Goal: Task Accomplishment & Management: Manage account settings

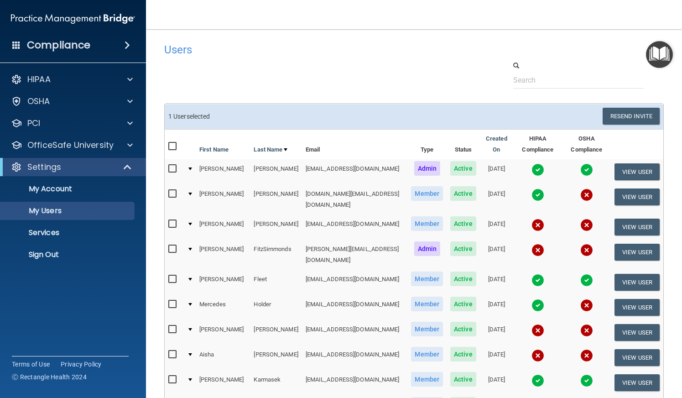
select select "20"
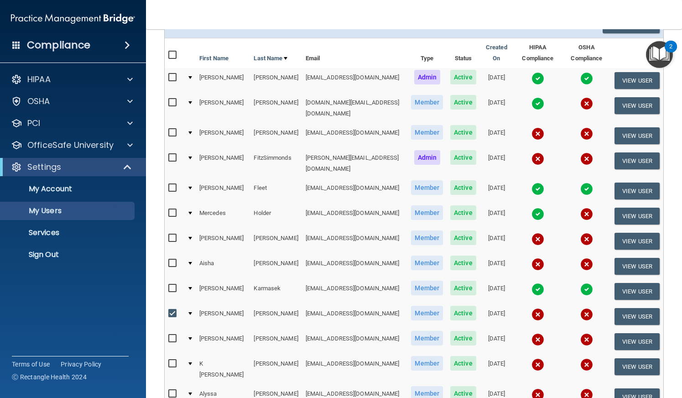
scroll to position [137, 0]
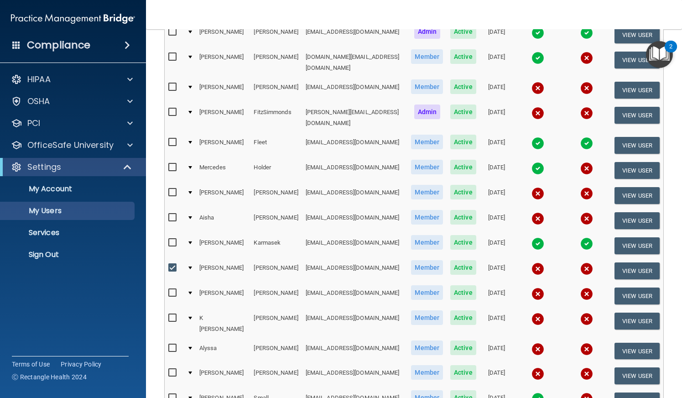
click at [172, 264] on input "checkbox" at bounding box center [173, 267] width 10 height 7
checkbox input "false"
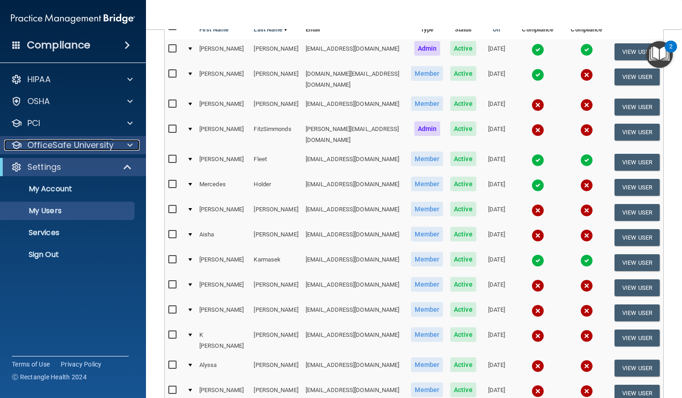
click at [96, 143] on p "OfficeSafe University" at bounding box center [70, 145] width 86 height 11
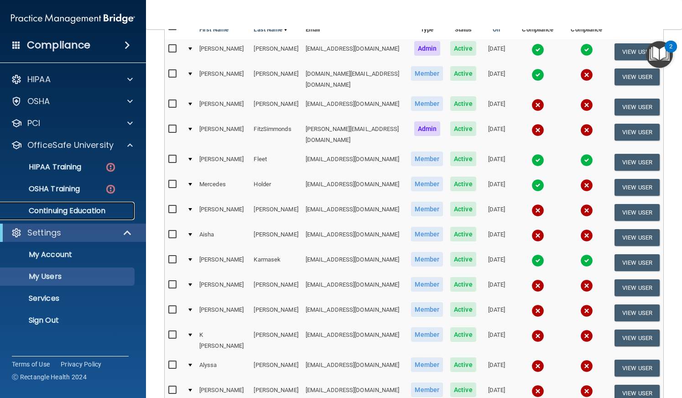
click at [90, 210] on p "Continuing Education" at bounding box center [68, 210] width 125 height 9
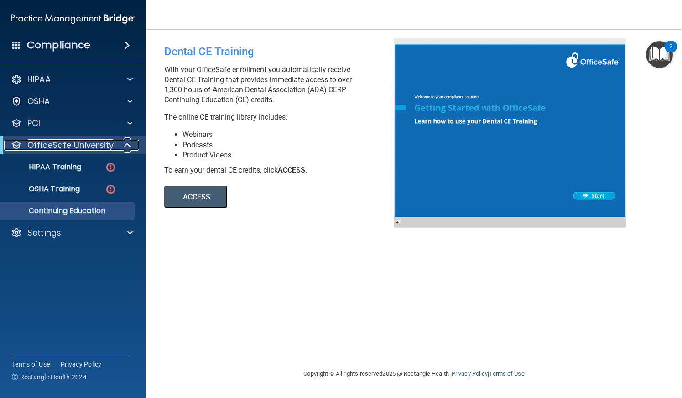
click at [67, 142] on p "OfficeSafe University" at bounding box center [70, 145] width 86 height 11
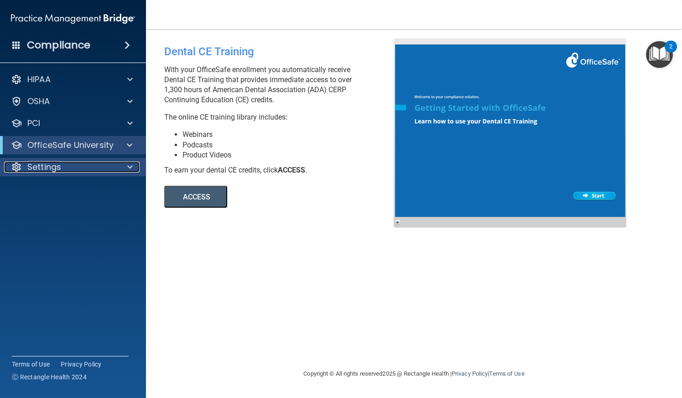
click at [49, 166] on p "Settings" at bounding box center [44, 167] width 34 height 11
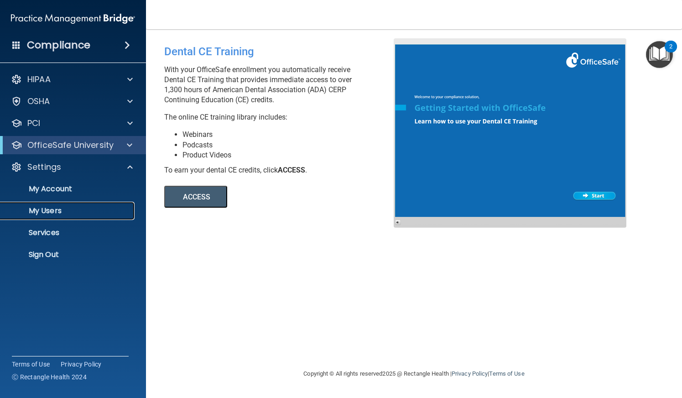
click at [44, 213] on p "My Users" at bounding box center [68, 210] width 125 height 9
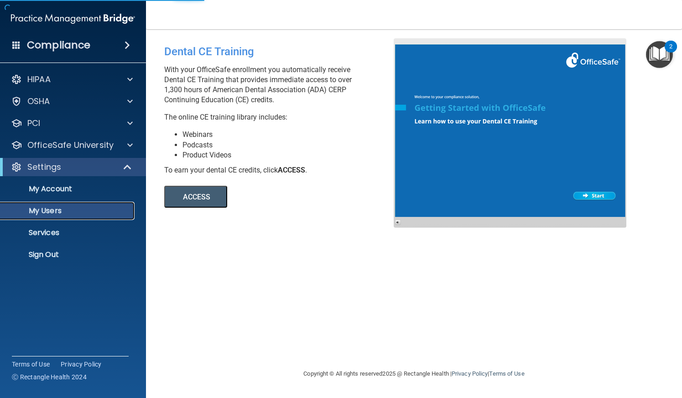
select select "20"
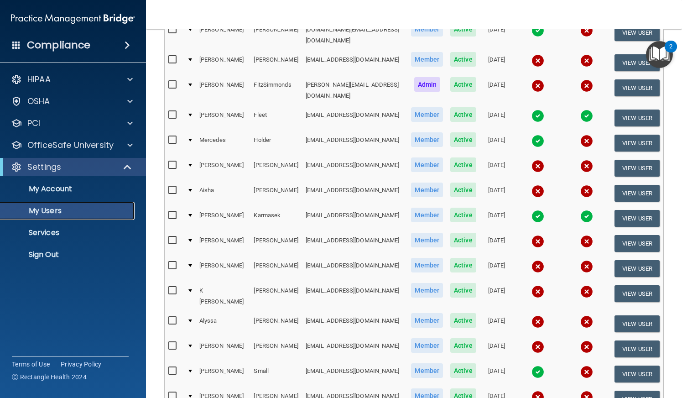
scroll to position [183, 0]
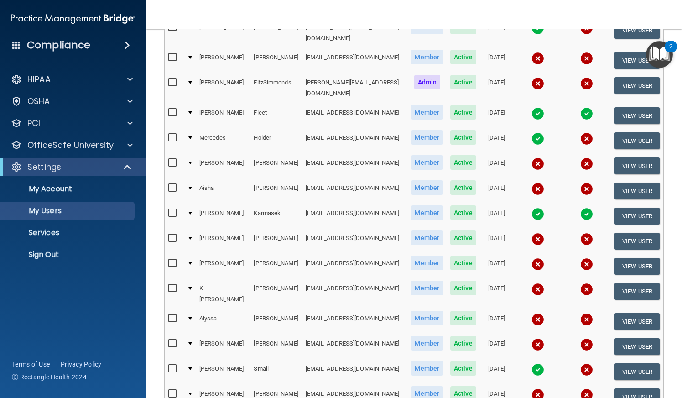
click at [172, 315] on input "checkbox" at bounding box center [173, 318] width 10 height 7
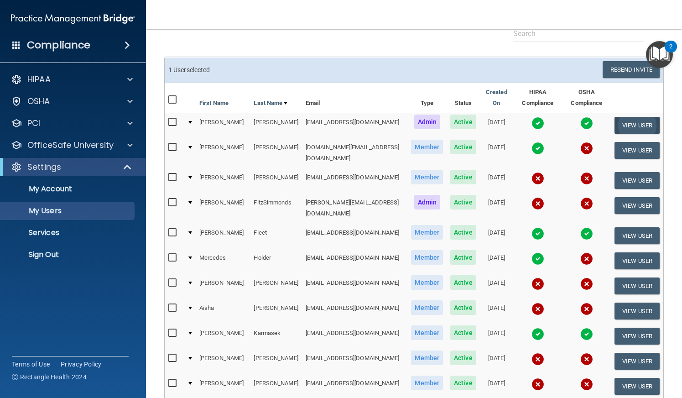
scroll to position [46, 0]
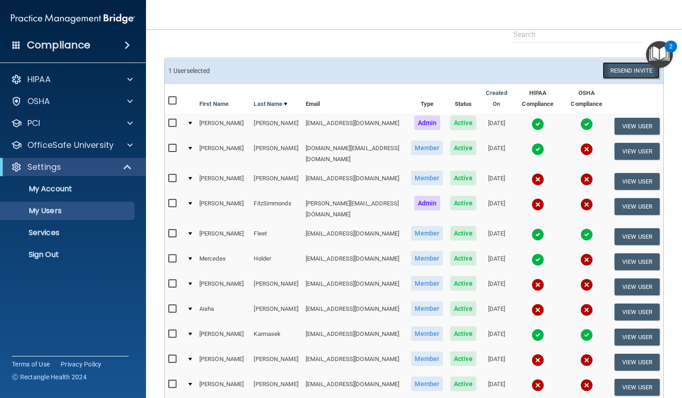
click at [619, 69] on button "Resend Invite" at bounding box center [631, 70] width 57 height 17
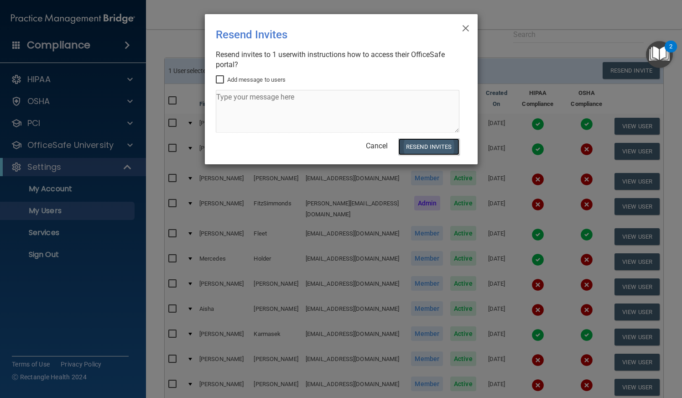
click at [437, 147] on button "Resend Invites" at bounding box center [429, 146] width 61 height 17
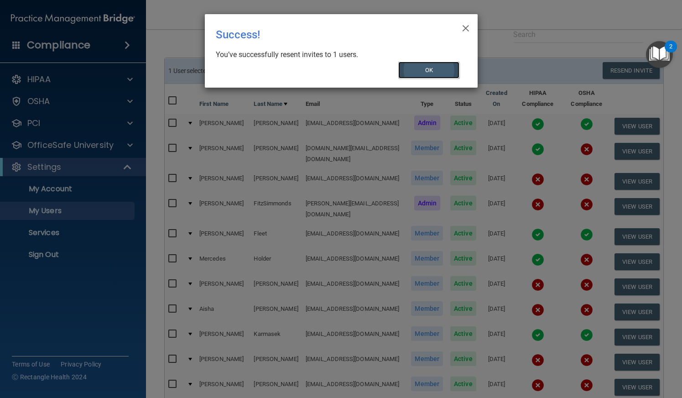
click at [427, 74] on button "OK" at bounding box center [429, 70] width 61 height 17
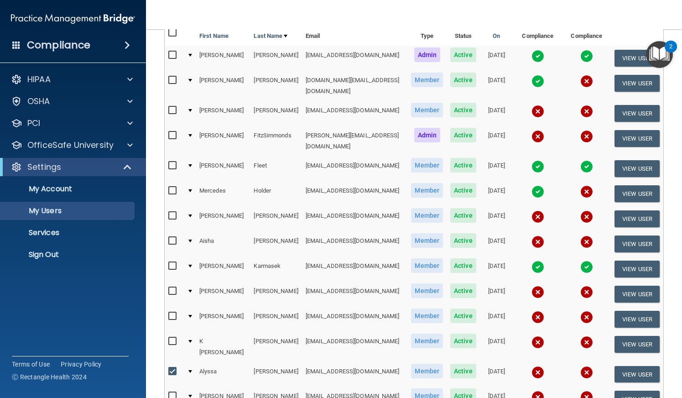
scroll to position [137, 0]
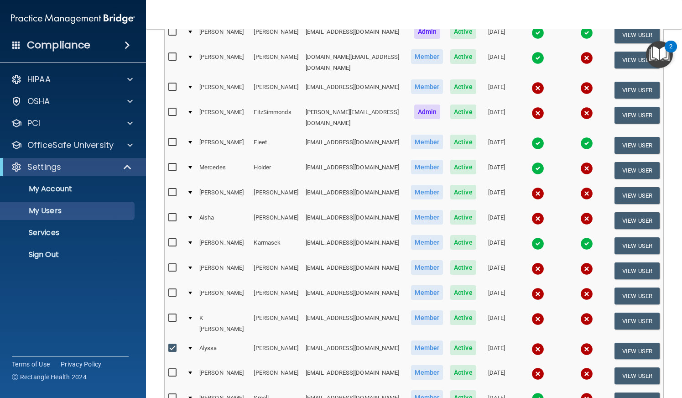
click at [168, 339] on td at bounding box center [174, 351] width 19 height 25
click at [171, 345] on input "checkbox" at bounding box center [173, 348] width 10 height 7
checkbox input "false"
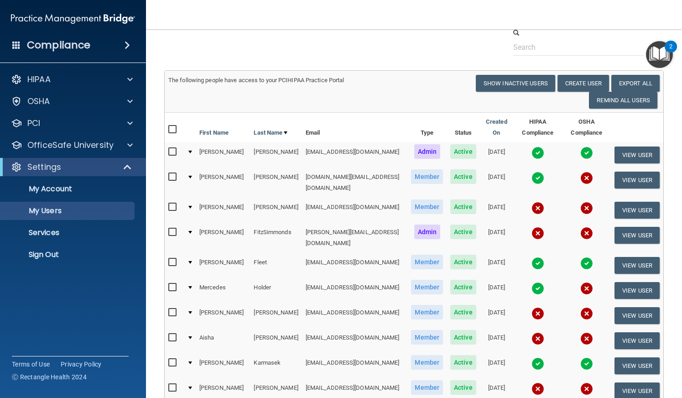
scroll to position [0, 0]
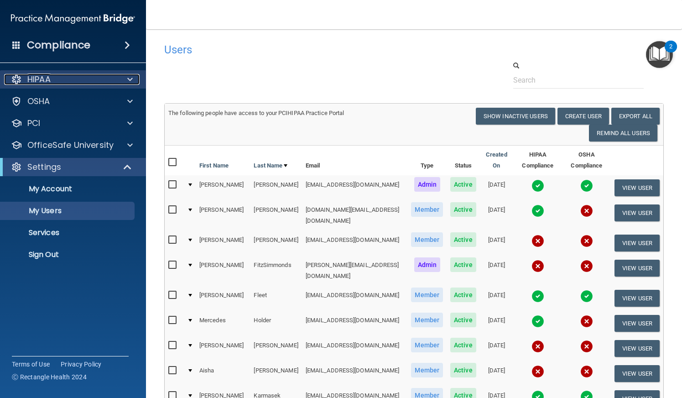
click at [89, 84] on div "HIPAA" at bounding box center [60, 79] width 113 height 11
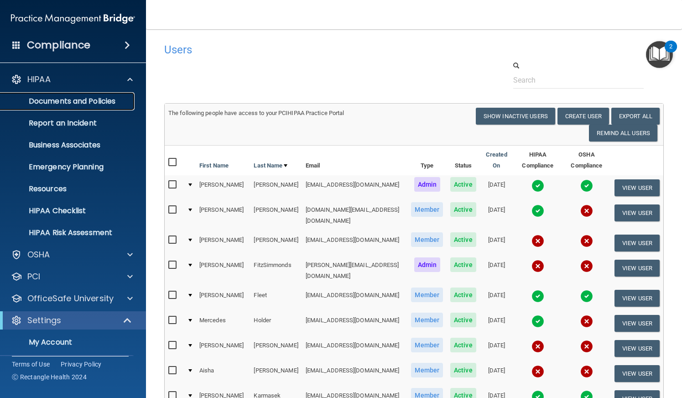
click at [83, 105] on p "Documents and Policies" at bounding box center [68, 101] width 125 height 9
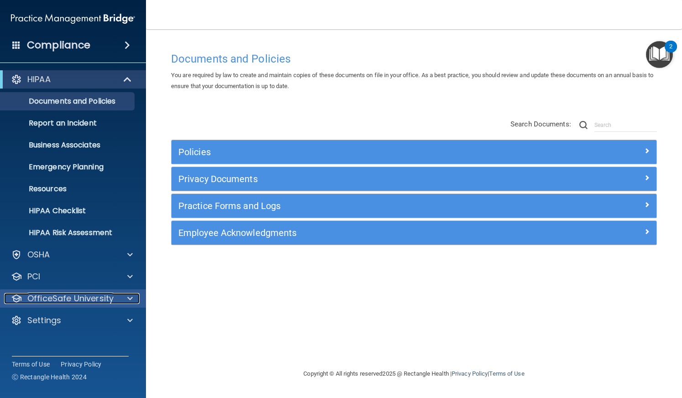
click at [72, 293] on p "OfficeSafe University" at bounding box center [70, 298] width 86 height 11
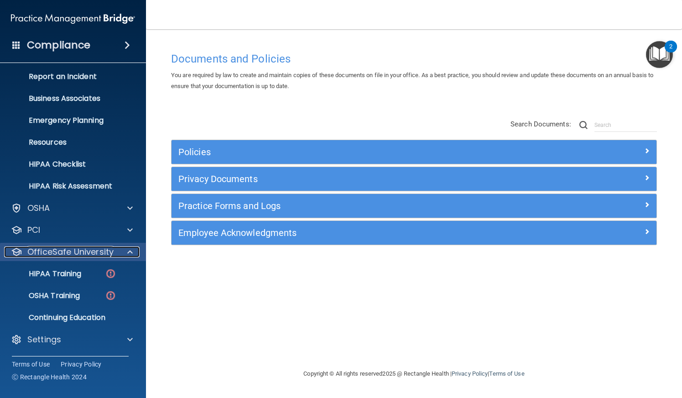
click at [79, 249] on p "OfficeSafe University" at bounding box center [70, 252] width 86 height 11
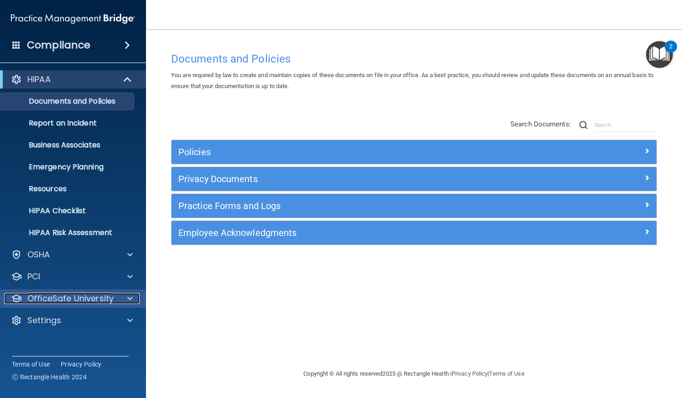
scroll to position [0, 0]
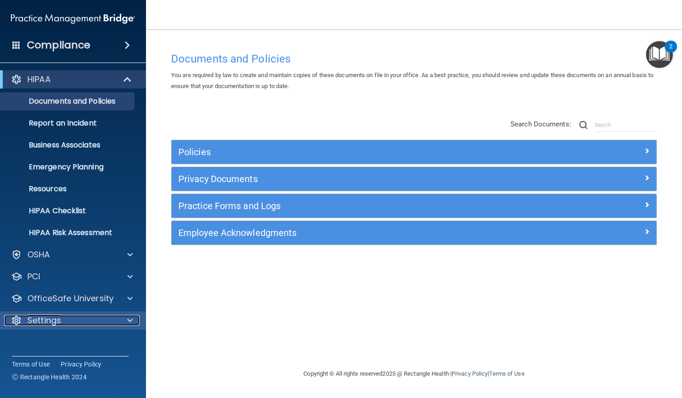
click at [66, 319] on div "Settings" at bounding box center [60, 320] width 113 height 11
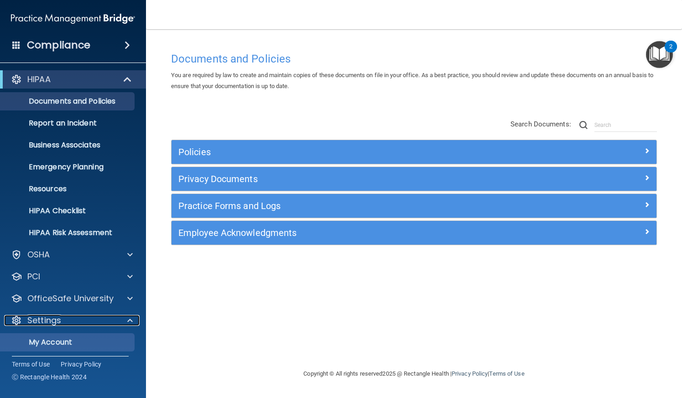
scroll to position [68, 0]
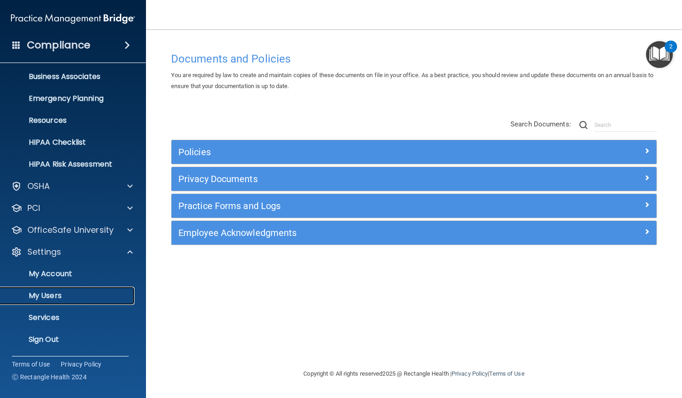
click at [60, 291] on p "My Users" at bounding box center [68, 295] width 125 height 9
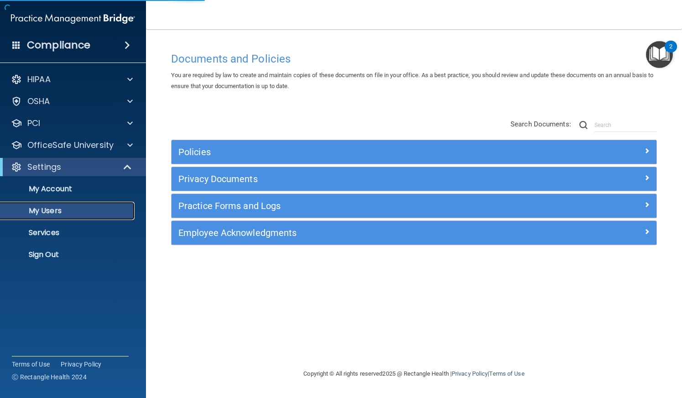
select select "20"
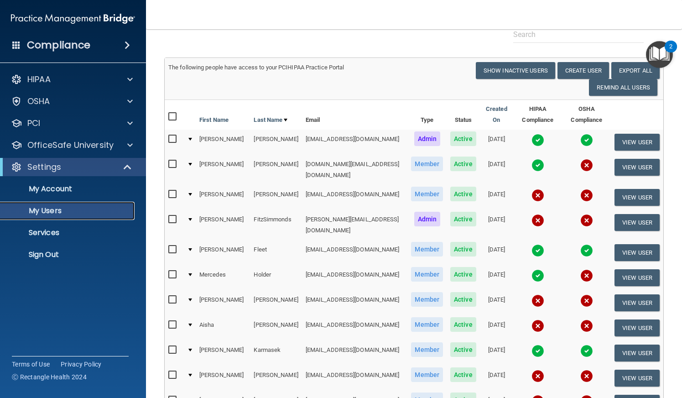
scroll to position [91, 0]
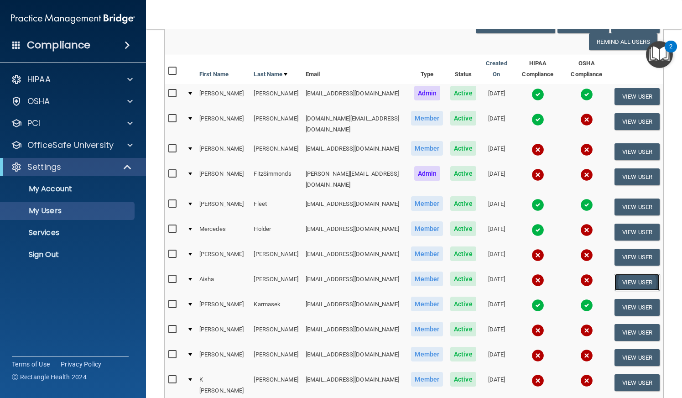
click at [638, 275] on button "View User" at bounding box center [637, 282] width 45 height 17
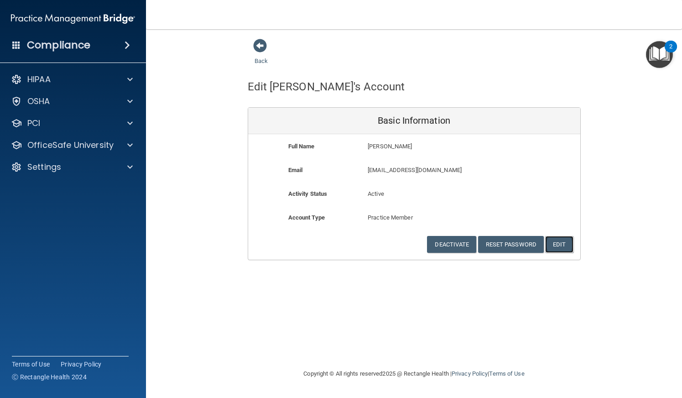
click at [565, 243] on button "Edit" at bounding box center [560, 244] width 28 height 17
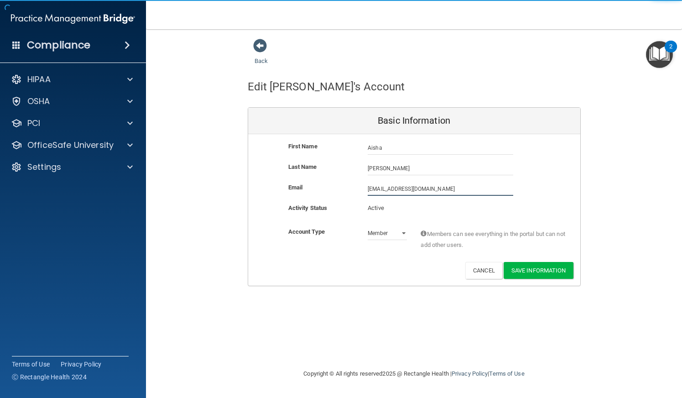
drag, startPoint x: 436, startPoint y: 185, endPoint x: 275, endPoint y: 184, distance: 161.6
click at [275, 184] on div "Email [EMAIL_ADDRESS][DOMAIN_NAME] [EMAIL_ADDRESS][DOMAIN_NAME]" at bounding box center [414, 189] width 332 height 14
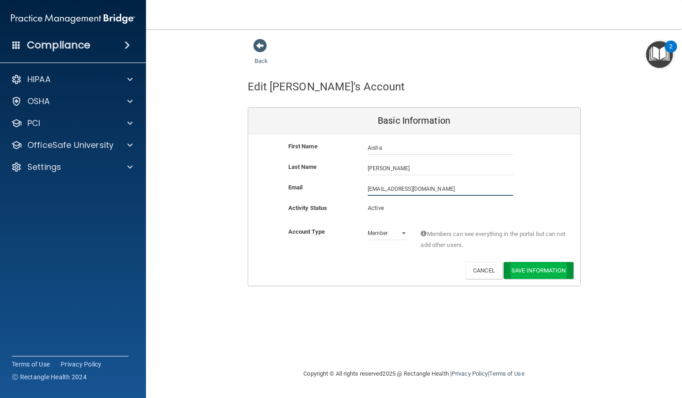
type input "[EMAIL_ADDRESS][DOMAIN_NAME]"
click at [546, 270] on button "Save Information" at bounding box center [539, 270] width 70 height 17
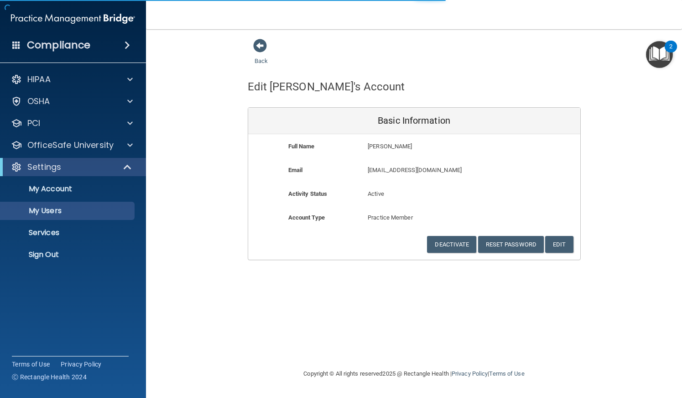
select select "20"
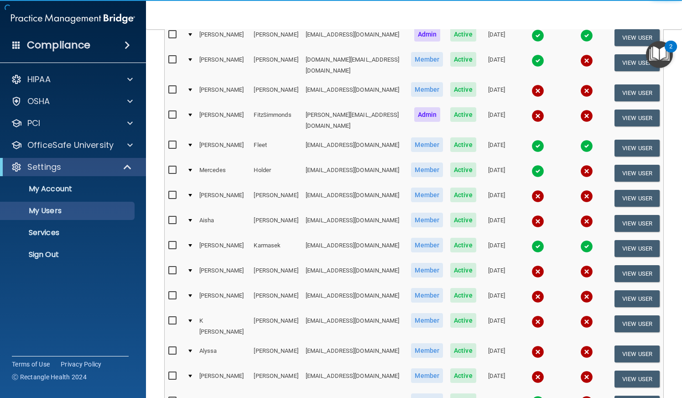
scroll to position [228, 0]
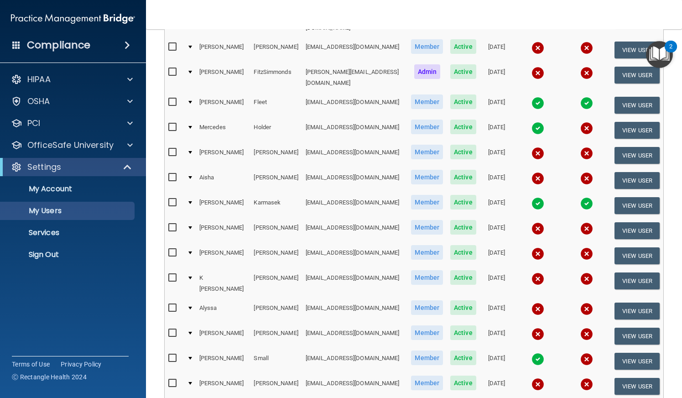
click at [173, 174] on input "checkbox" at bounding box center [173, 177] width 10 height 7
checkbox input "true"
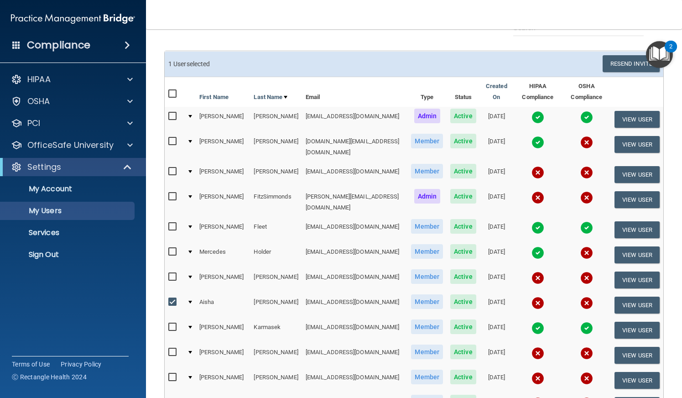
scroll to position [0, 0]
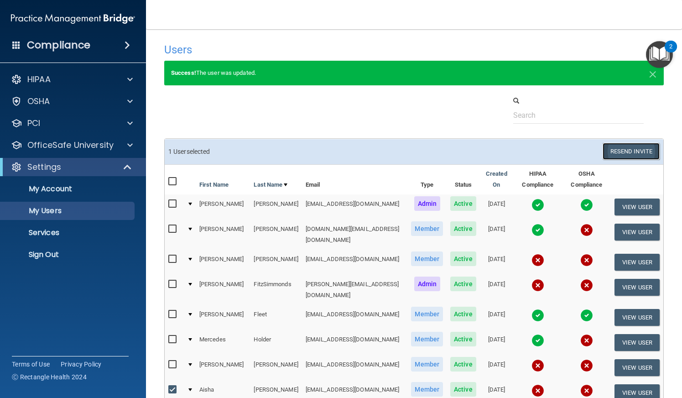
click at [628, 147] on button "Resend Invite" at bounding box center [631, 151] width 57 height 17
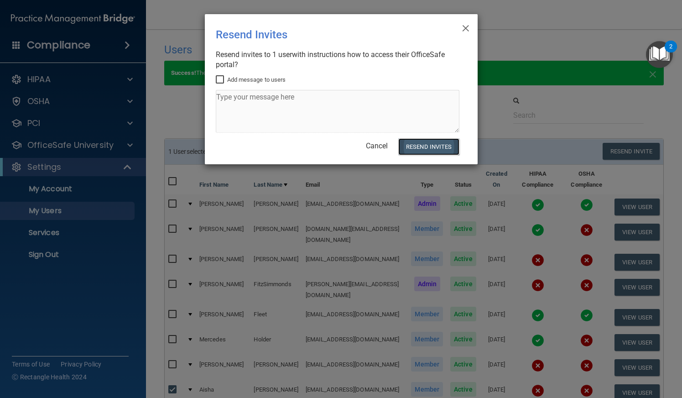
click at [437, 146] on button "Resend Invites" at bounding box center [429, 146] width 61 height 17
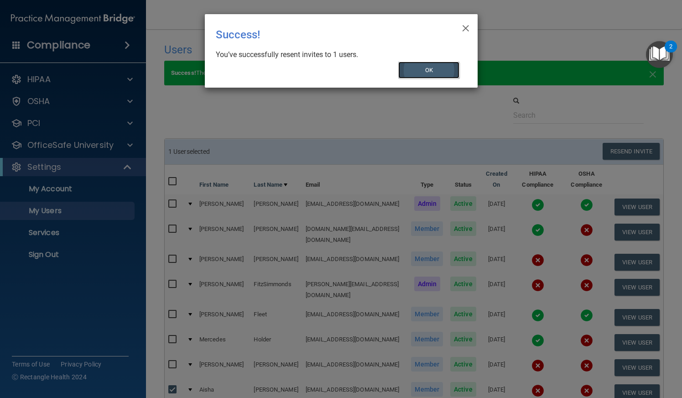
click at [417, 70] on button "OK" at bounding box center [429, 70] width 61 height 17
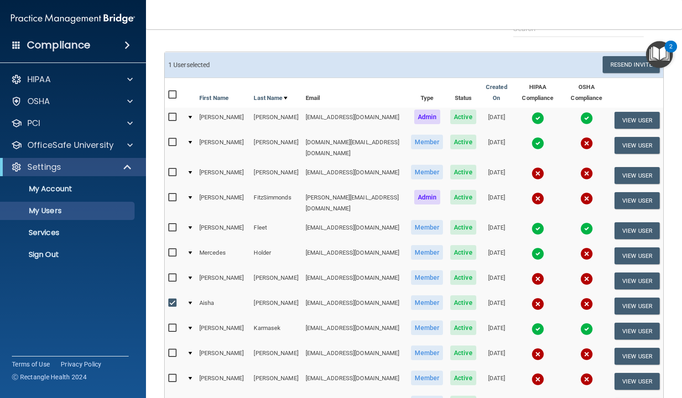
scroll to position [183, 0]
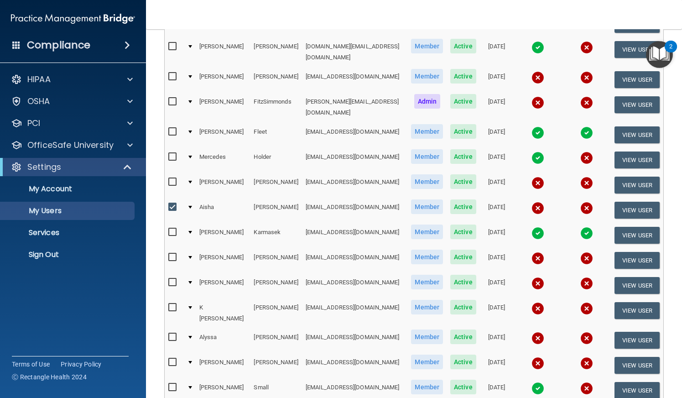
click at [170, 254] on input "checkbox" at bounding box center [173, 257] width 10 height 7
checkbox input "true"
click at [174, 204] on input "checkbox" at bounding box center [173, 207] width 10 height 7
checkbox input "false"
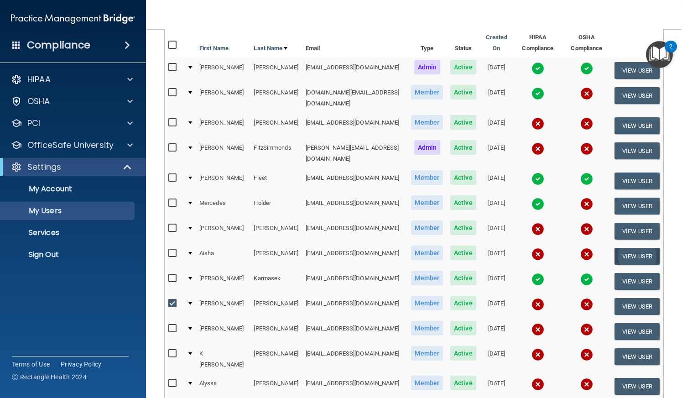
scroll to position [0, 0]
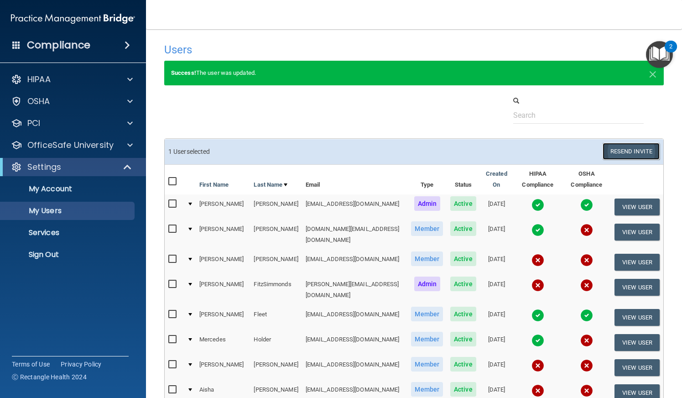
click at [624, 150] on button "Resend Invite" at bounding box center [631, 151] width 57 height 17
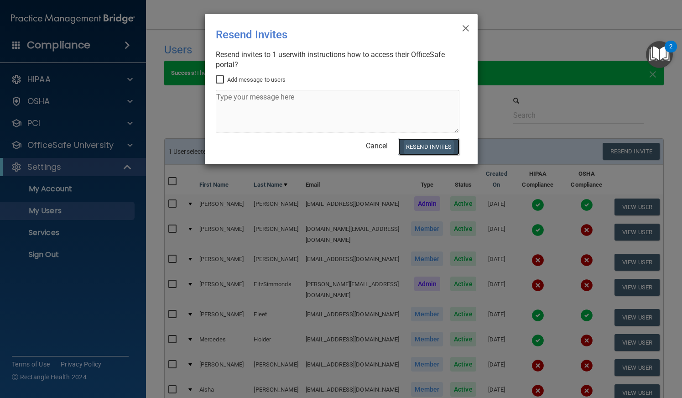
click at [430, 144] on button "Resend Invites" at bounding box center [429, 146] width 61 height 17
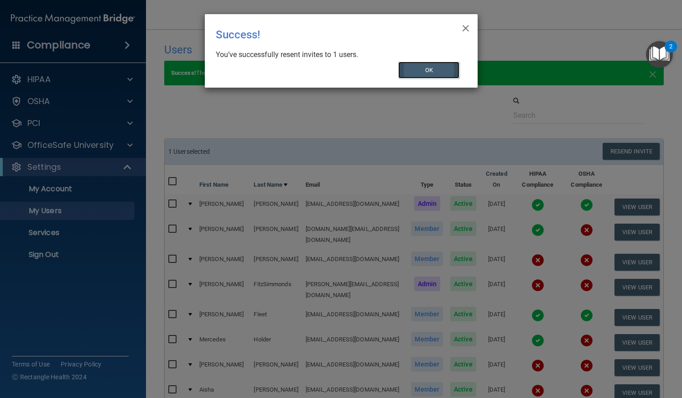
click at [442, 70] on button "OK" at bounding box center [429, 70] width 61 height 17
